Goal: Complete application form

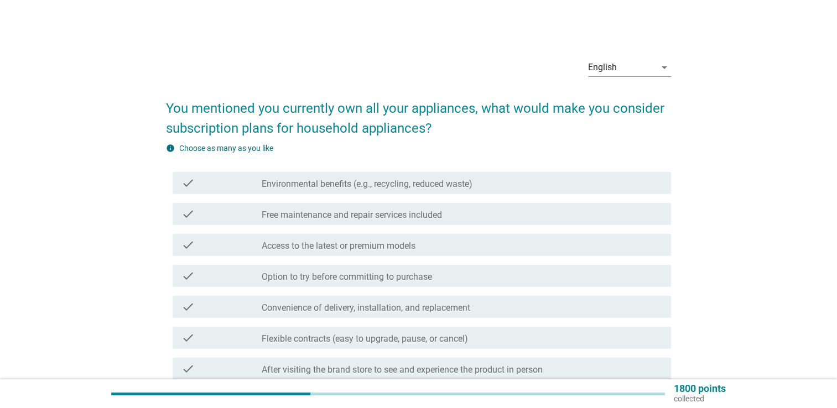
click at [728, 273] on div "English arrow_drop_down You mentioned you currently own all your appliances, wh…" at bounding box center [419, 303] width 784 height 525
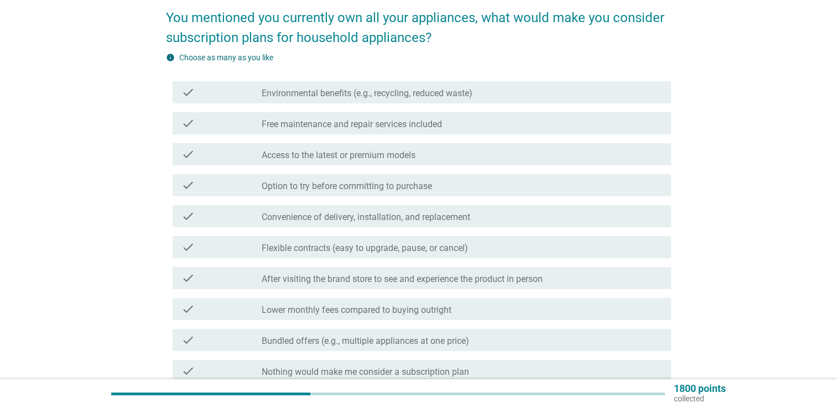
scroll to position [166, 0]
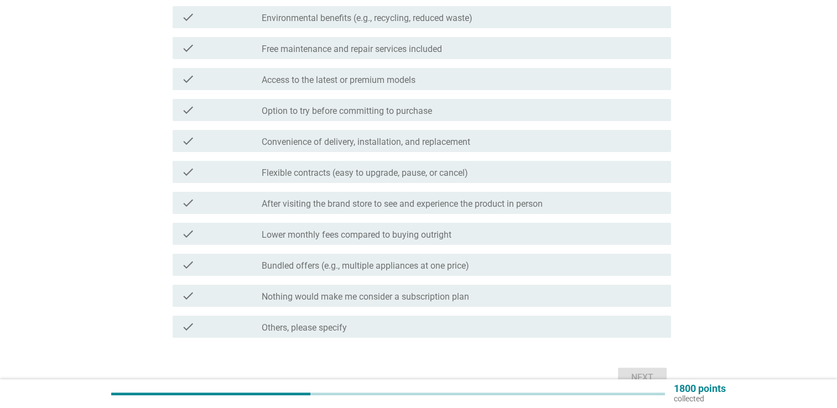
click at [374, 324] on div "check_box Others, please specify" at bounding box center [462, 326] width 401 height 13
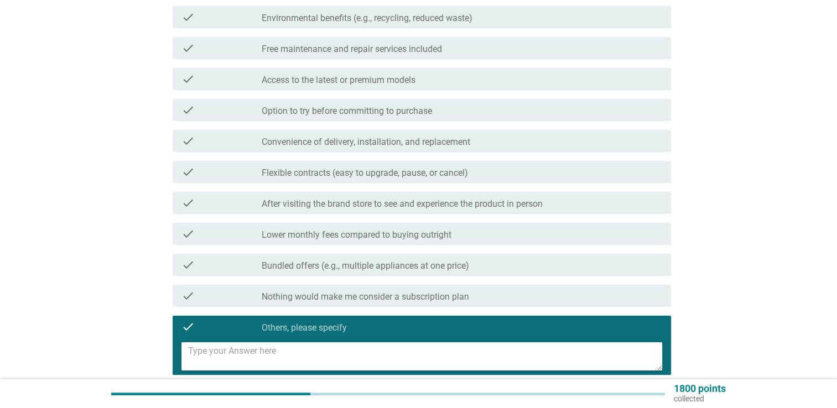
click at [374, 324] on div "check_box Others, please specify" at bounding box center [462, 326] width 401 height 13
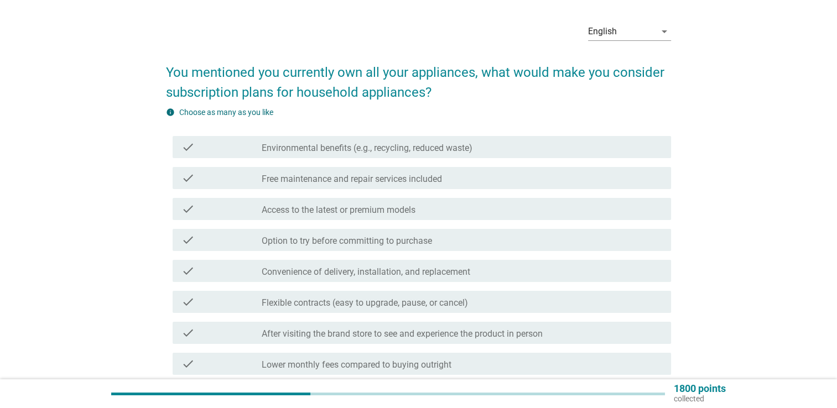
scroll to position [55, 0]
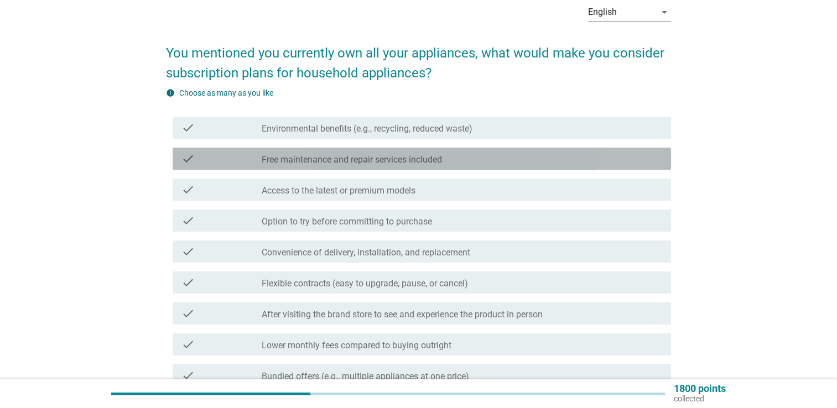
click at [376, 162] on label "Free maintenance and repair services included" at bounding box center [352, 159] width 180 height 11
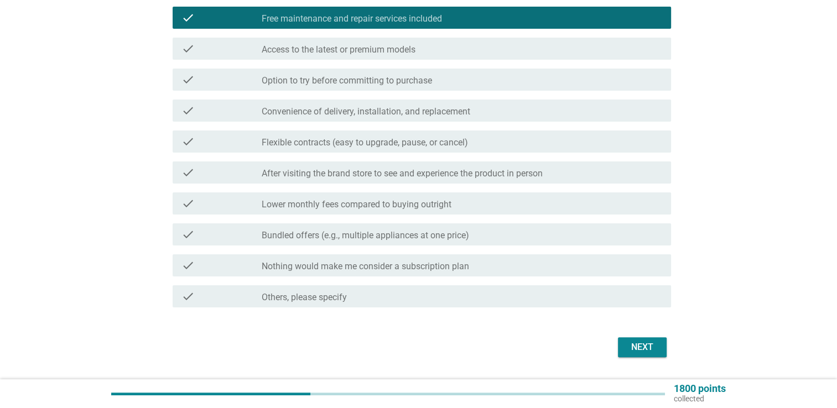
scroll to position [227, 0]
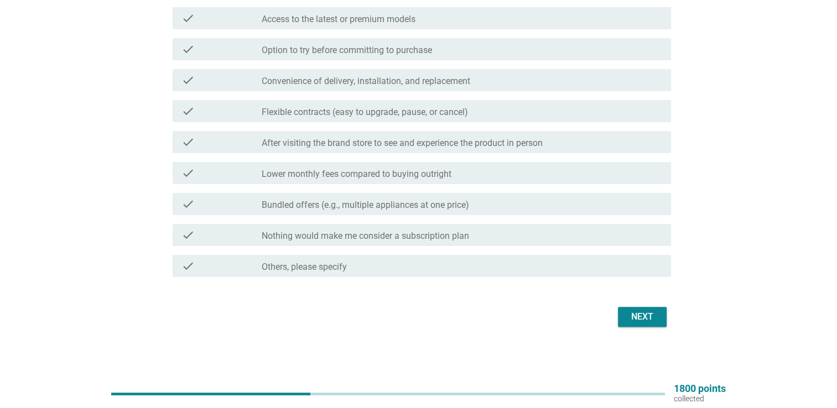
click at [638, 318] on div "Next" at bounding box center [642, 316] width 31 height 13
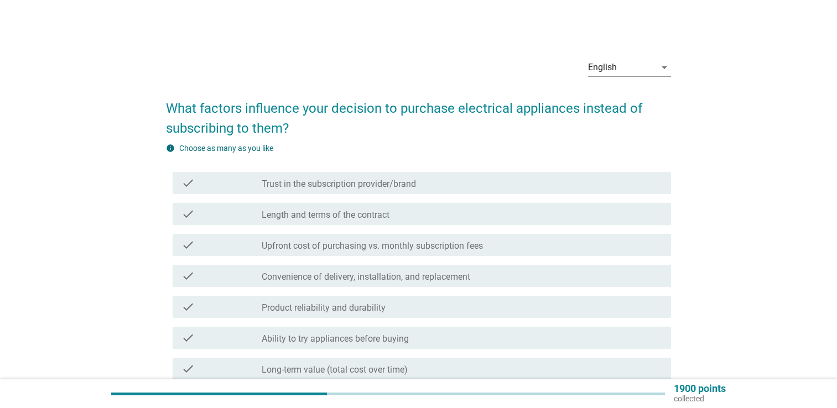
scroll to position [55, 0]
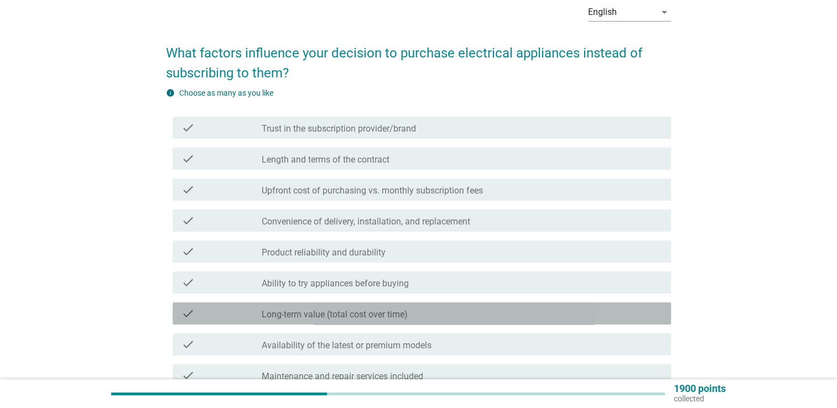
click at [424, 310] on div "check_box_outline_blank Long-term value (total cost over time)" at bounding box center [462, 313] width 401 height 13
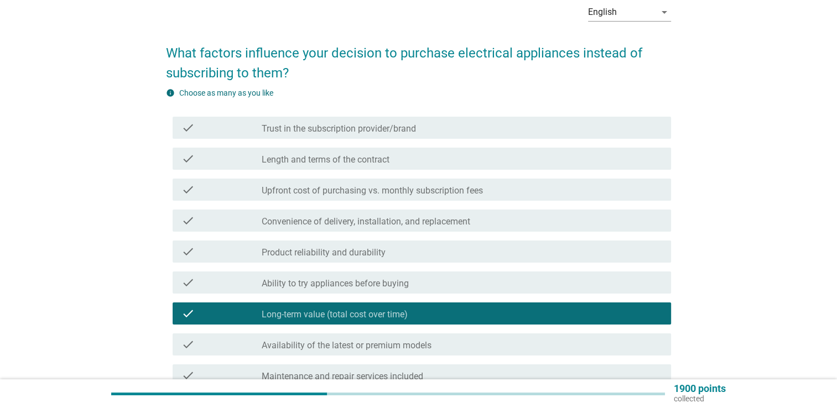
scroll to position [277, 0]
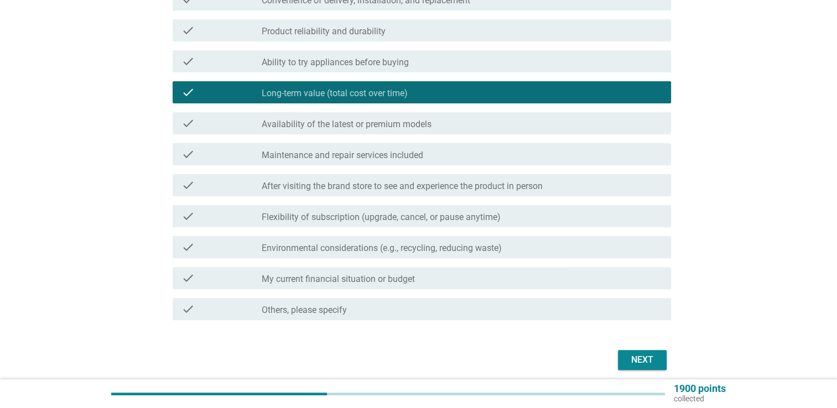
click at [564, 286] on div "check check_box_outline_blank My current financial situation or budget" at bounding box center [422, 278] width 499 height 22
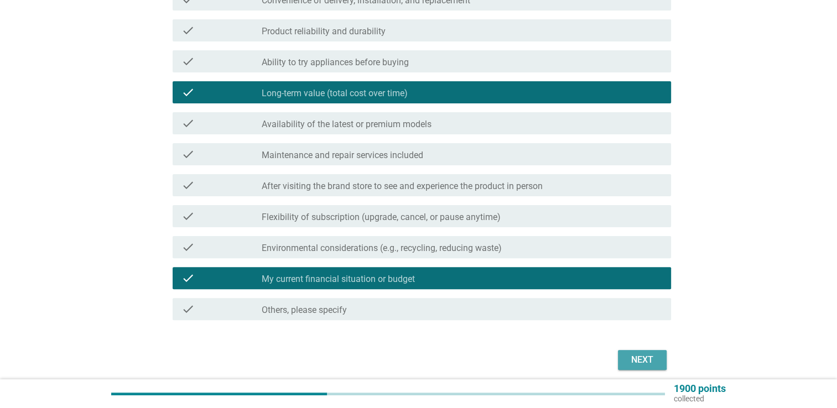
click at [649, 360] on div "Next" at bounding box center [642, 360] width 31 height 13
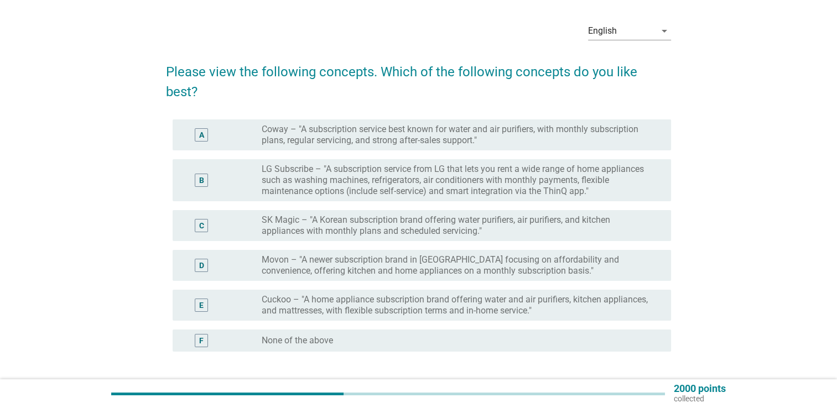
scroll to position [55, 0]
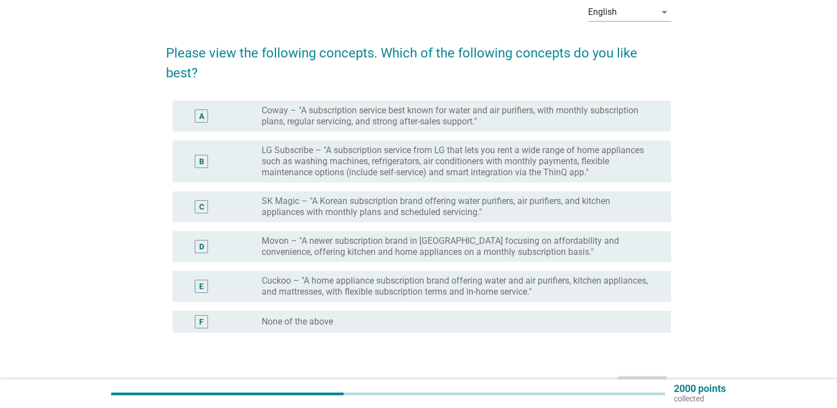
click at [411, 105] on label "Coway – "A subscription service best known for water and air purifiers, with mo…" at bounding box center [458, 116] width 392 height 22
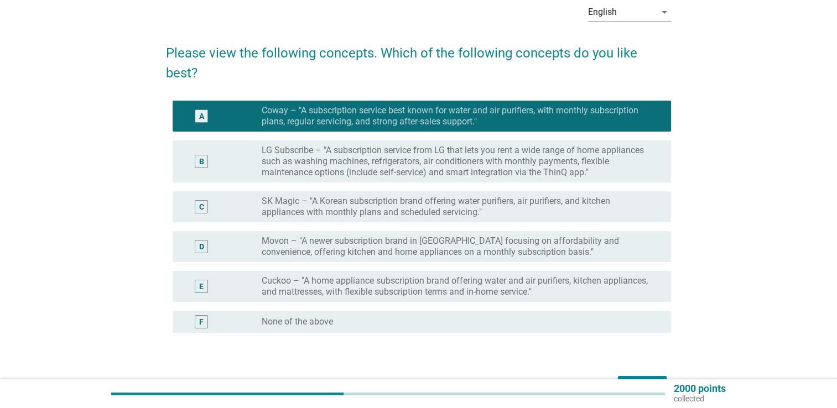
click at [451, 245] on div "D radio_button_unchecked Movon – "A newer subscription brand in [GEOGRAPHIC_DAT…" at bounding box center [418, 247] width 505 height 40
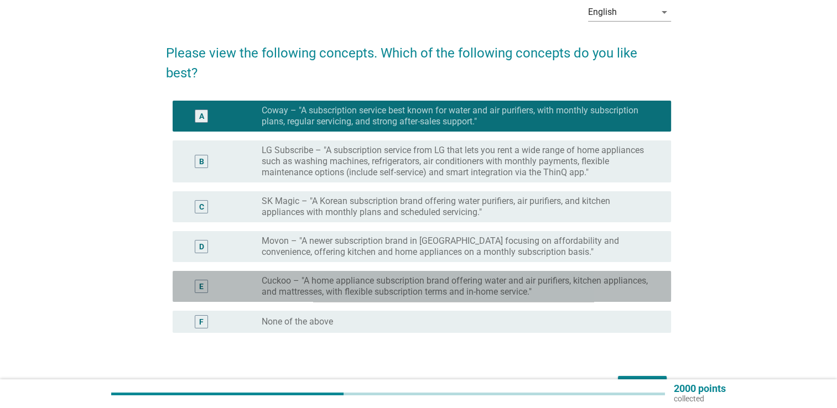
click at [450, 276] on label "Cuckoo – "A home appliance subscription brand offering water and air purifiers,…" at bounding box center [458, 287] width 392 height 22
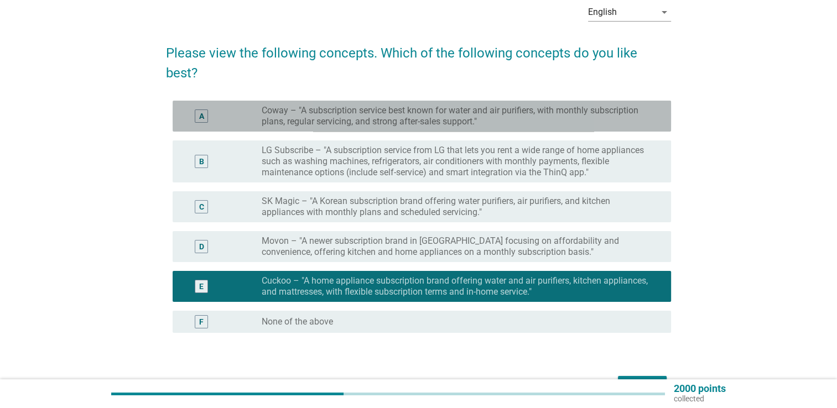
click at [425, 105] on label "Coway – "A subscription service best known for water and air purifiers, with mo…" at bounding box center [458, 116] width 392 height 22
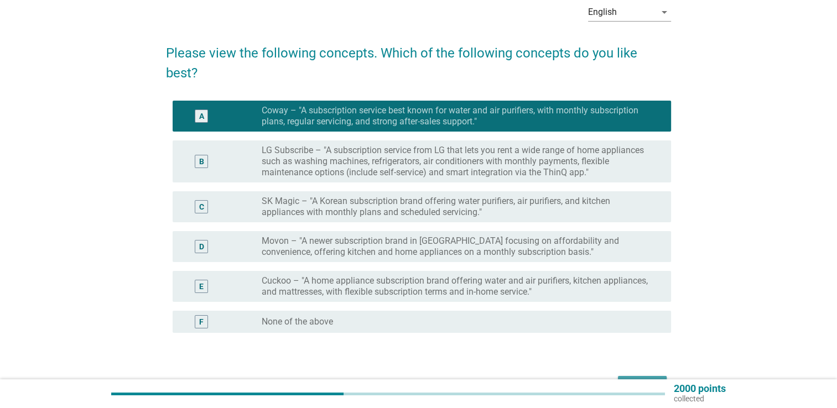
click at [632, 380] on div "Next" at bounding box center [642, 386] width 31 height 13
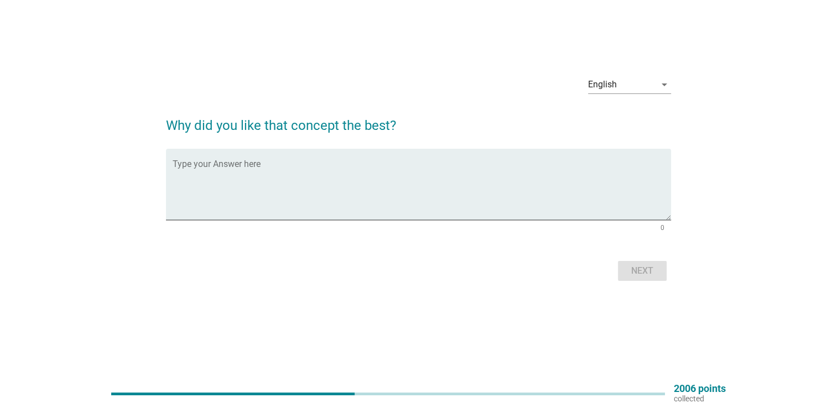
scroll to position [0, 0]
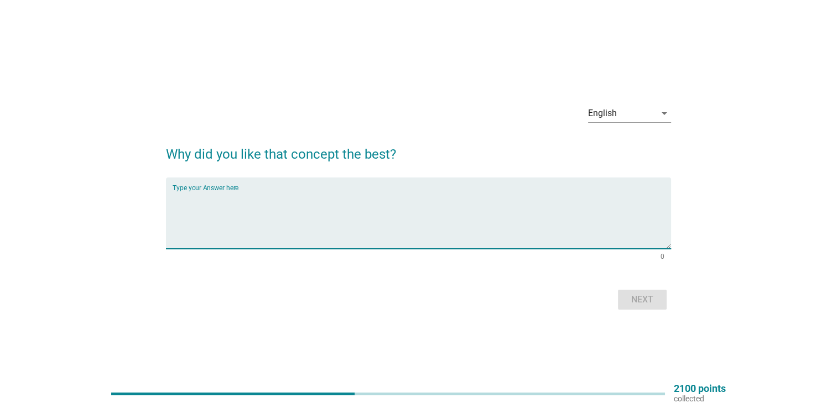
click at [350, 215] on textarea "Type your Answer here" at bounding box center [422, 220] width 499 height 58
type textarea "n"
type textarea "C"
type textarea "NO COMMENTS"
click at [651, 302] on div "Next" at bounding box center [642, 299] width 31 height 13
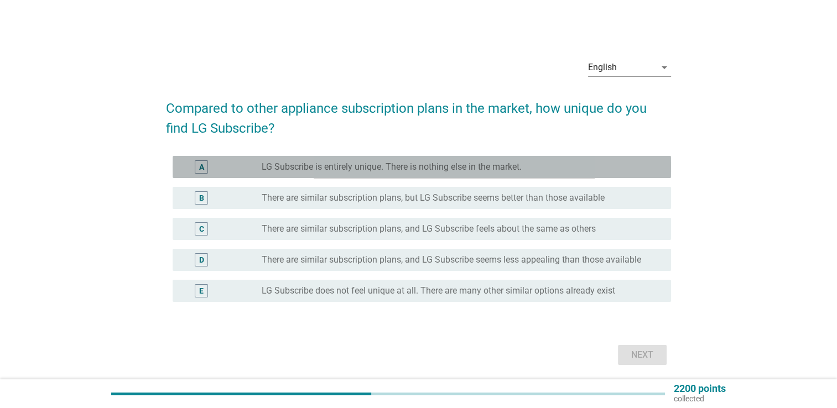
click at [415, 170] on label "LG Subscribe is entirely unique. There is nothing else in the market." at bounding box center [392, 167] width 260 height 11
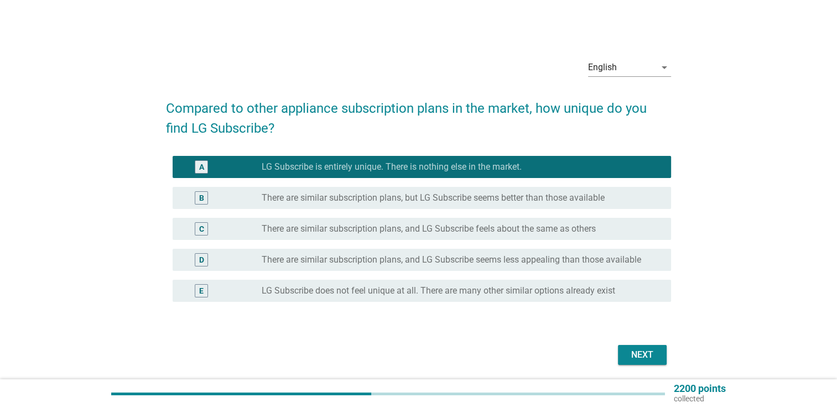
click at [624, 356] on button "Next" at bounding box center [642, 355] width 49 height 20
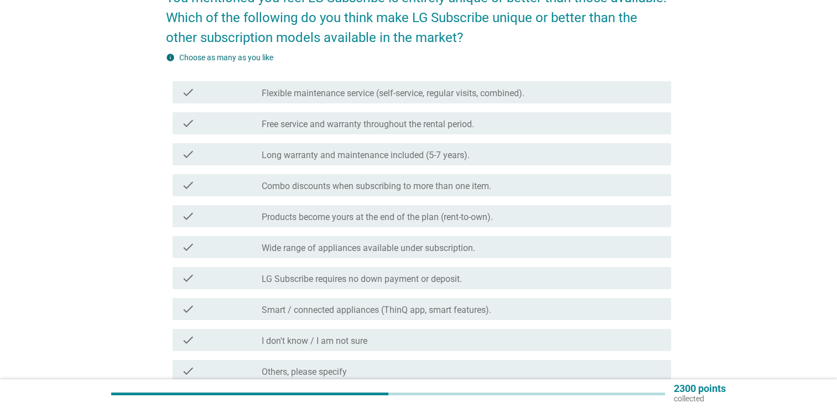
scroll to position [216, 0]
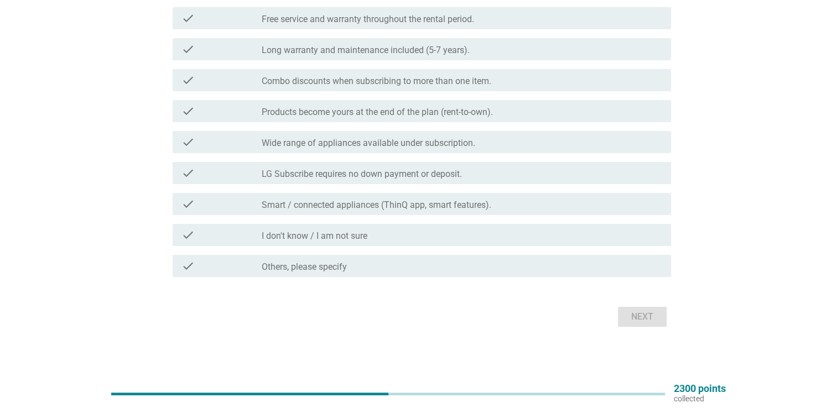
click at [401, 233] on div "check_box_outline_blank I don't know / I am not sure" at bounding box center [462, 235] width 401 height 13
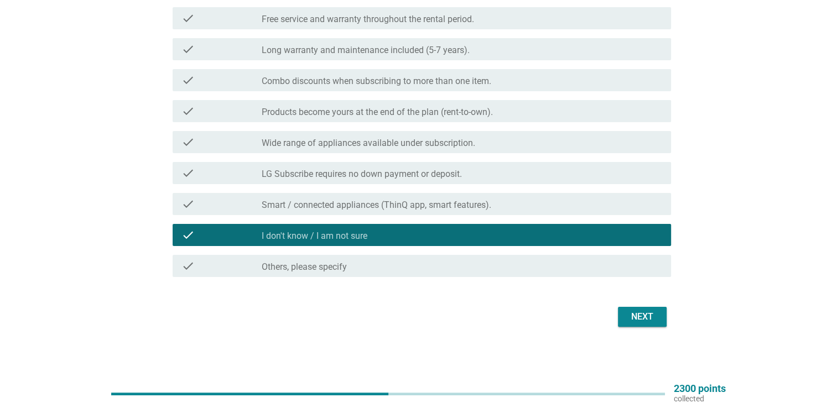
click at [641, 320] on div "Next" at bounding box center [642, 316] width 31 height 13
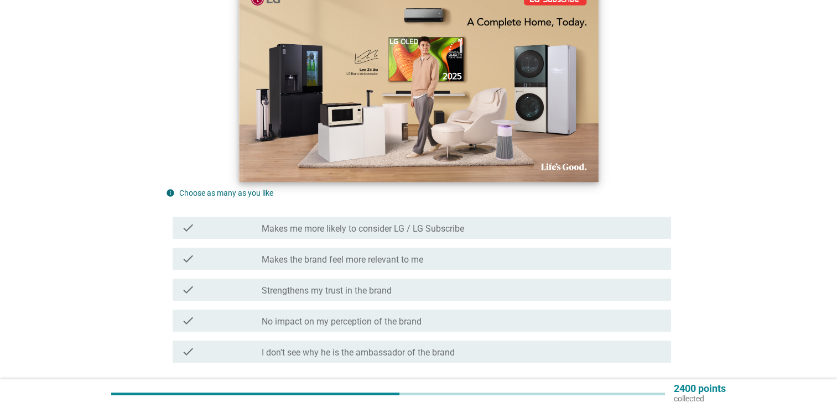
scroll to position [274, 0]
